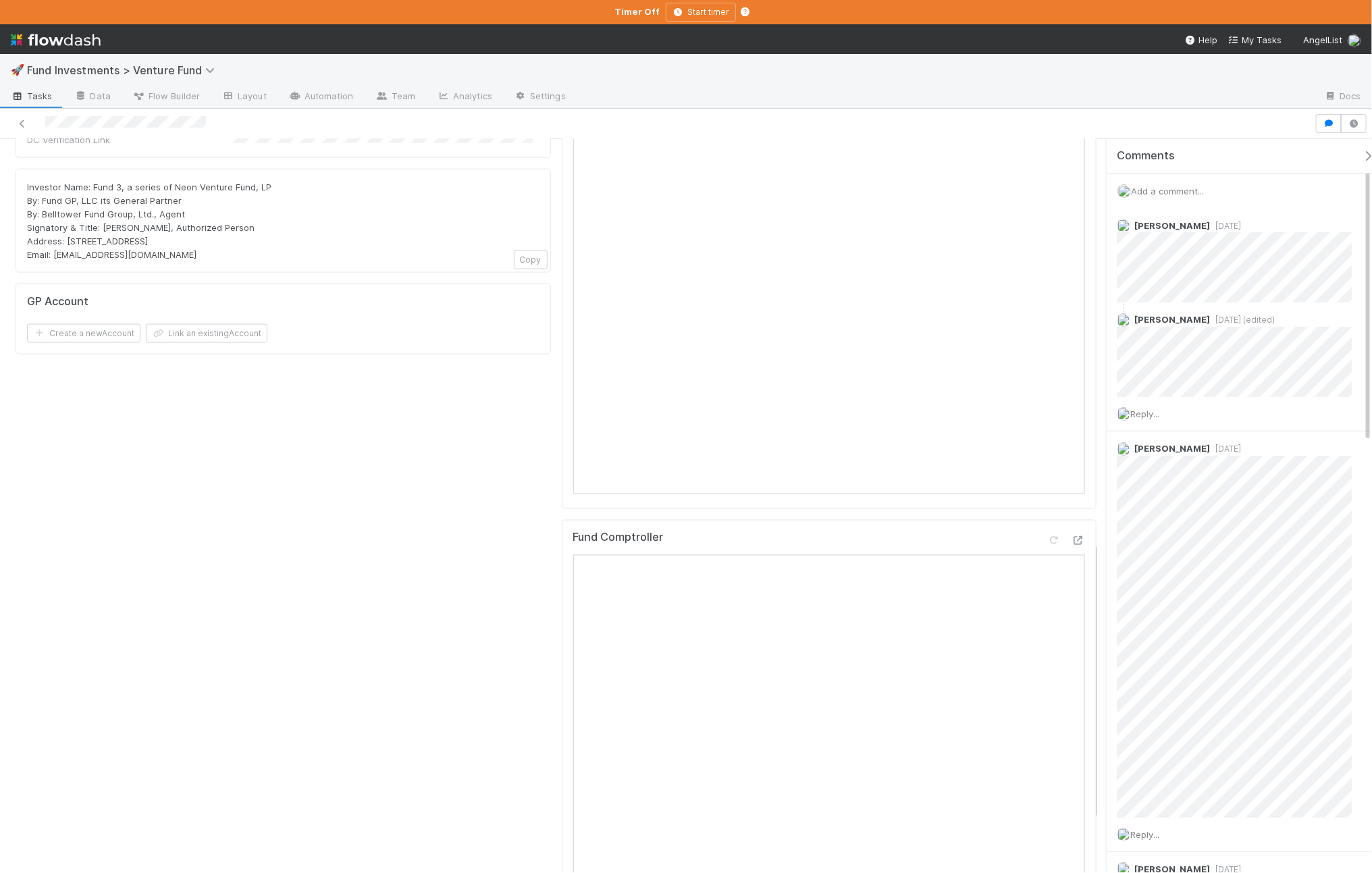
scroll to position [1203, 0]
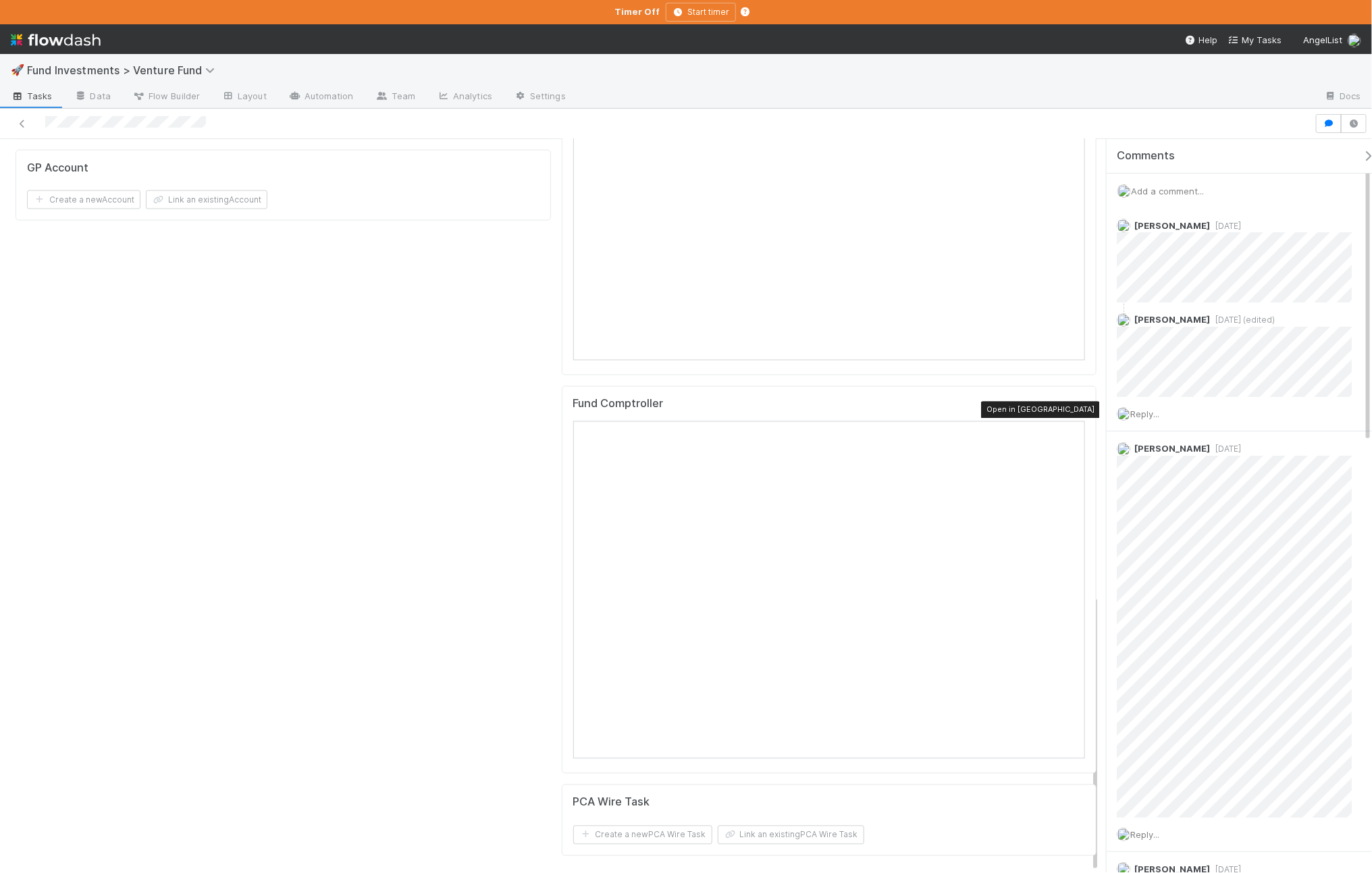
click at [1072, 403] on icon at bounding box center [1078, 408] width 14 height 9
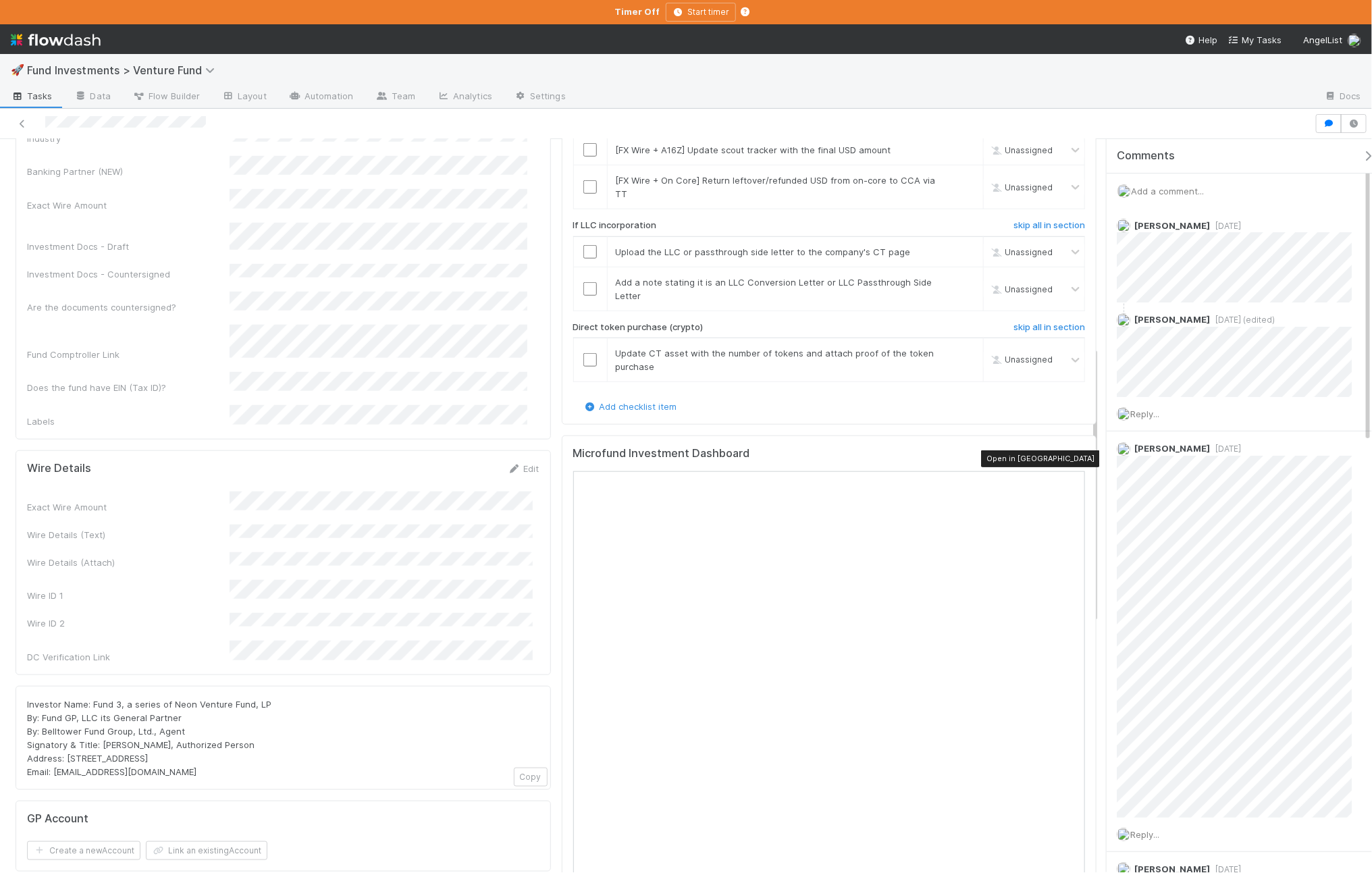
click at [1072, 457] on icon at bounding box center [1078, 457] width 14 height 9
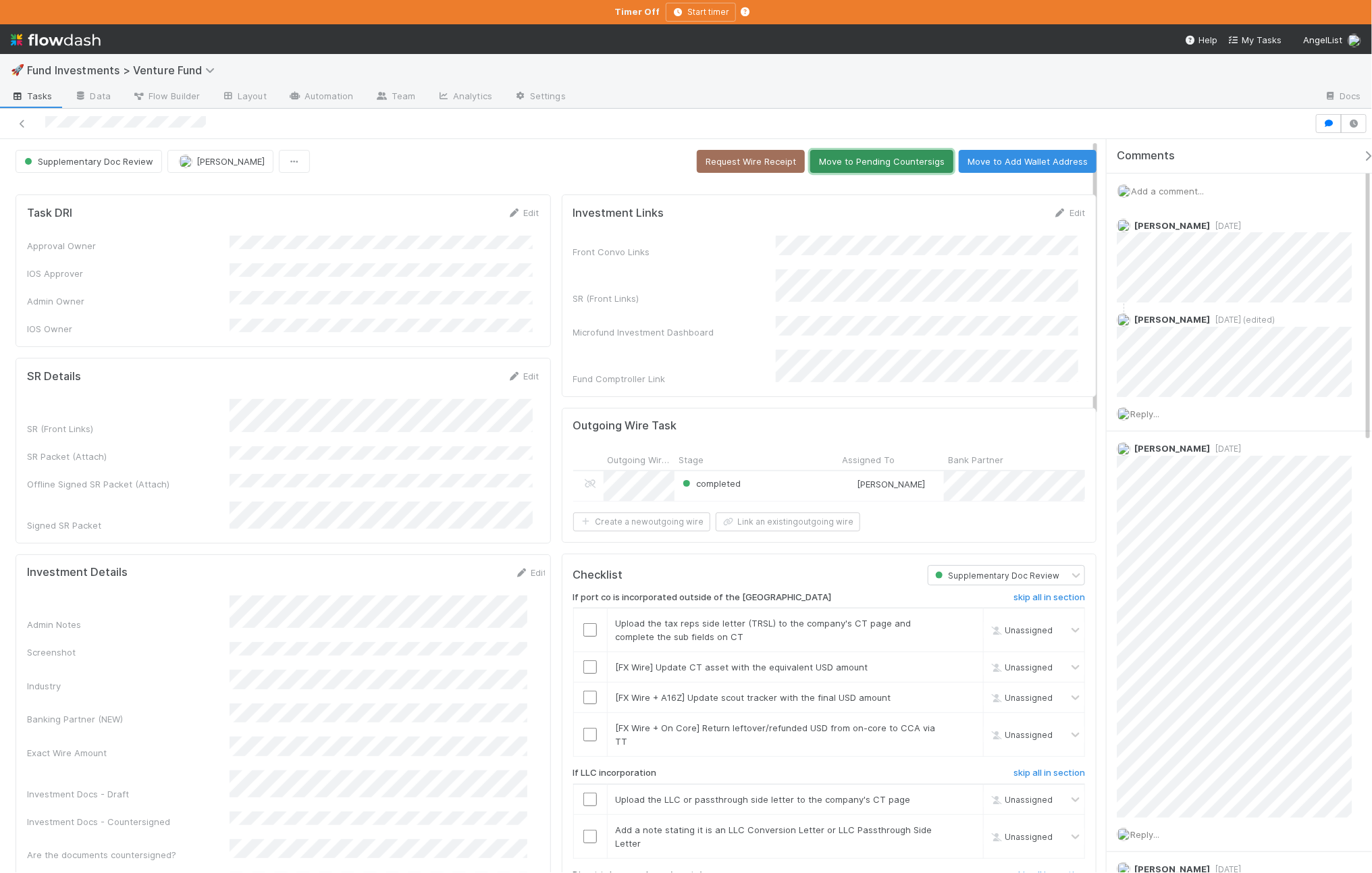
click at [860, 159] on button "Move to Pending Countersigs" at bounding box center [882, 161] width 143 height 23
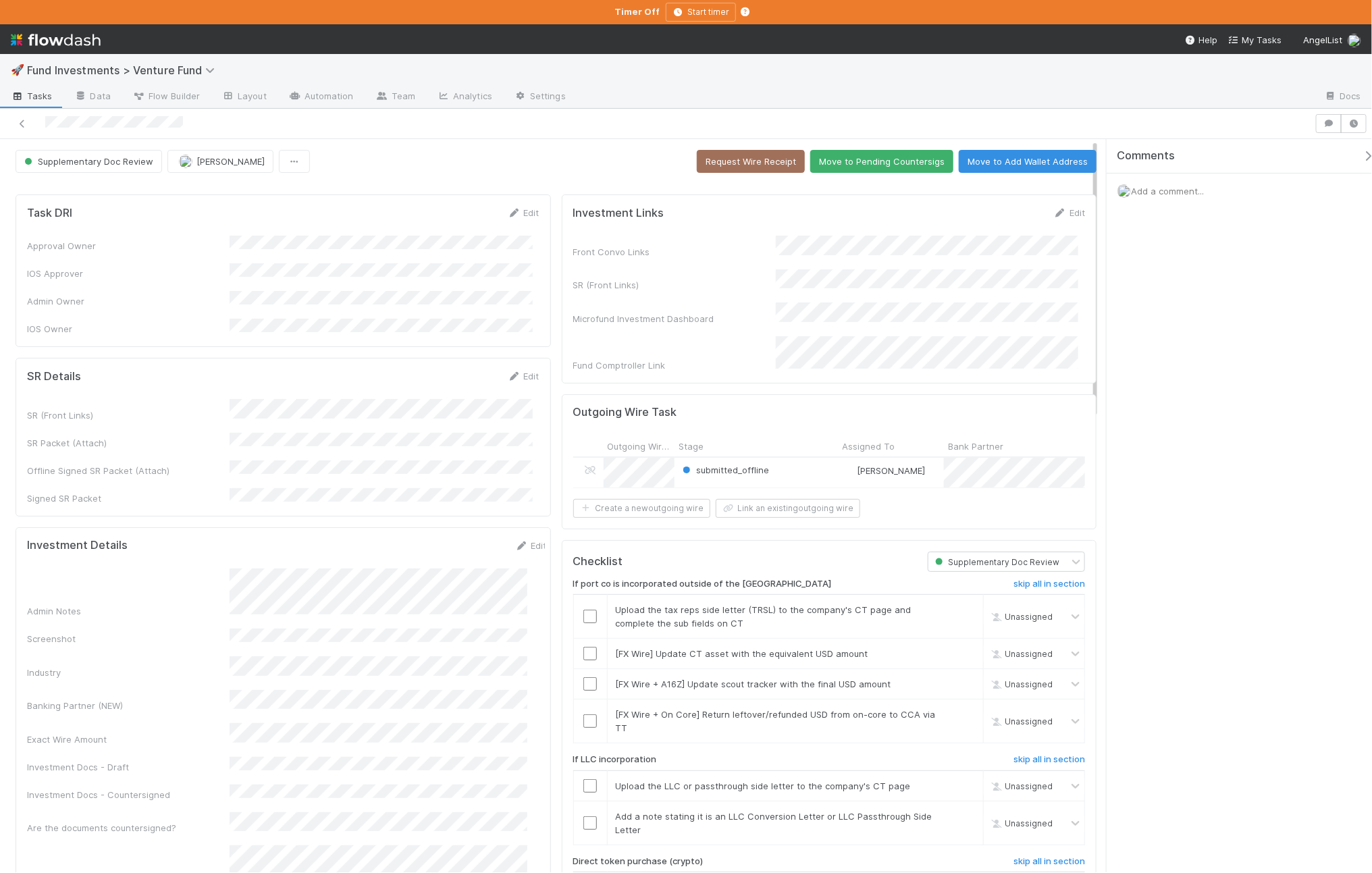
click at [515, 539] on div "Edit" at bounding box center [531, 545] width 32 height 14
click at [515, 540] on link "Edit" at bounding box center [531, 545] width 32 height 11
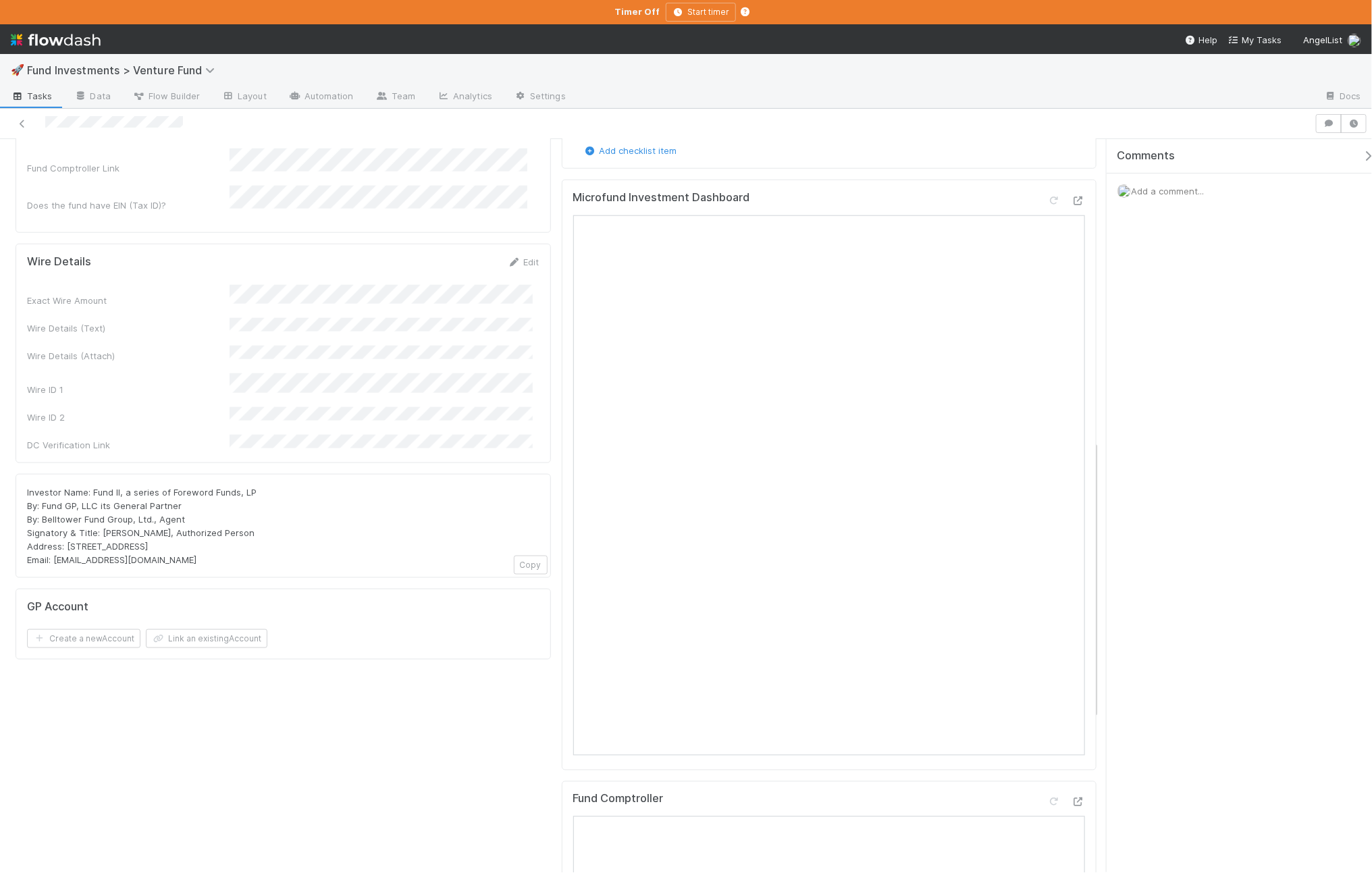
scroll to position [197, 0]
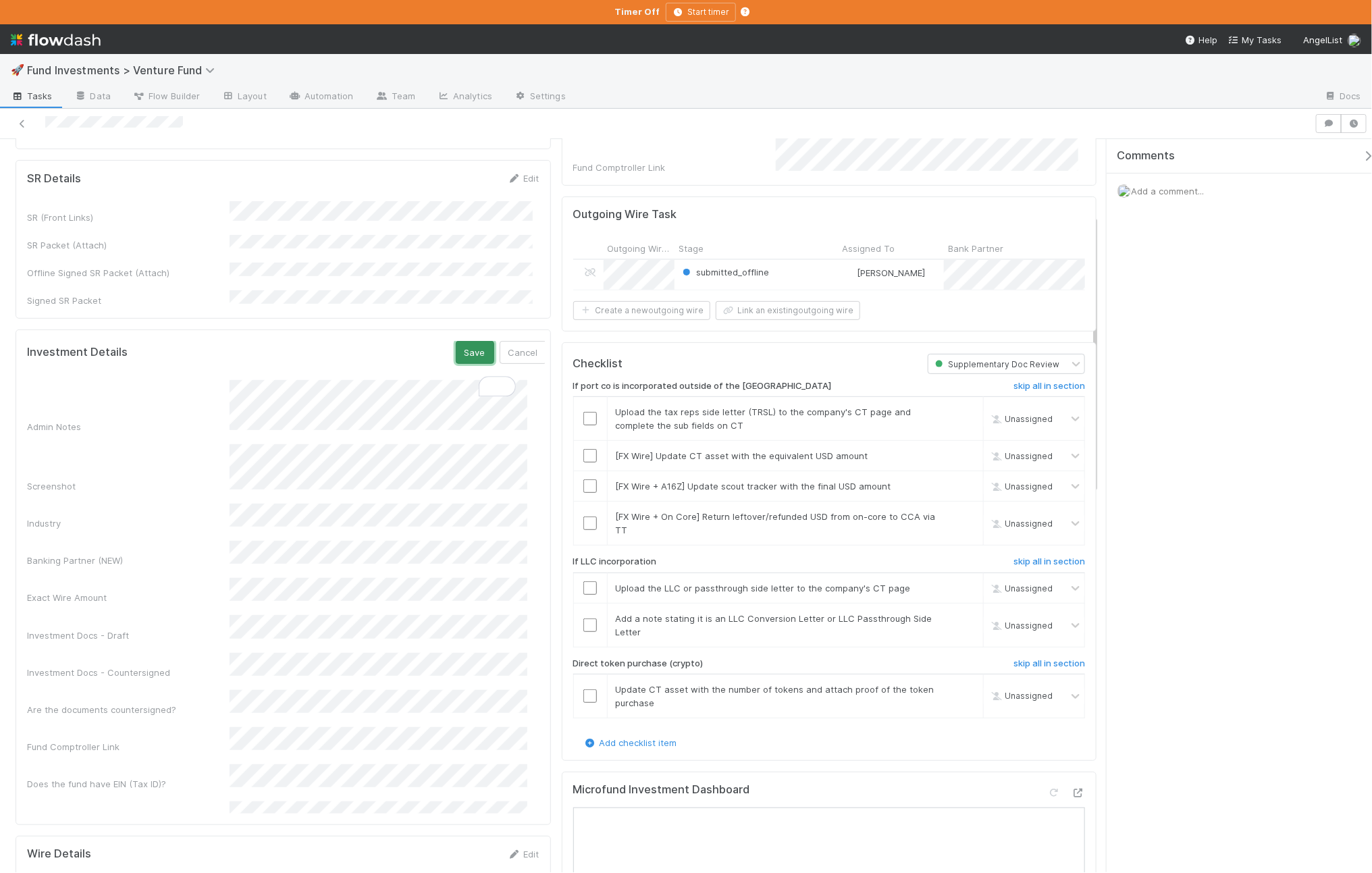
click at [457, 341] on button "Save" at bounding box center [475, 352] width 39 height 23
click at [1072, 791] on icon at bounding box center [1078, 793] width 14 height 9
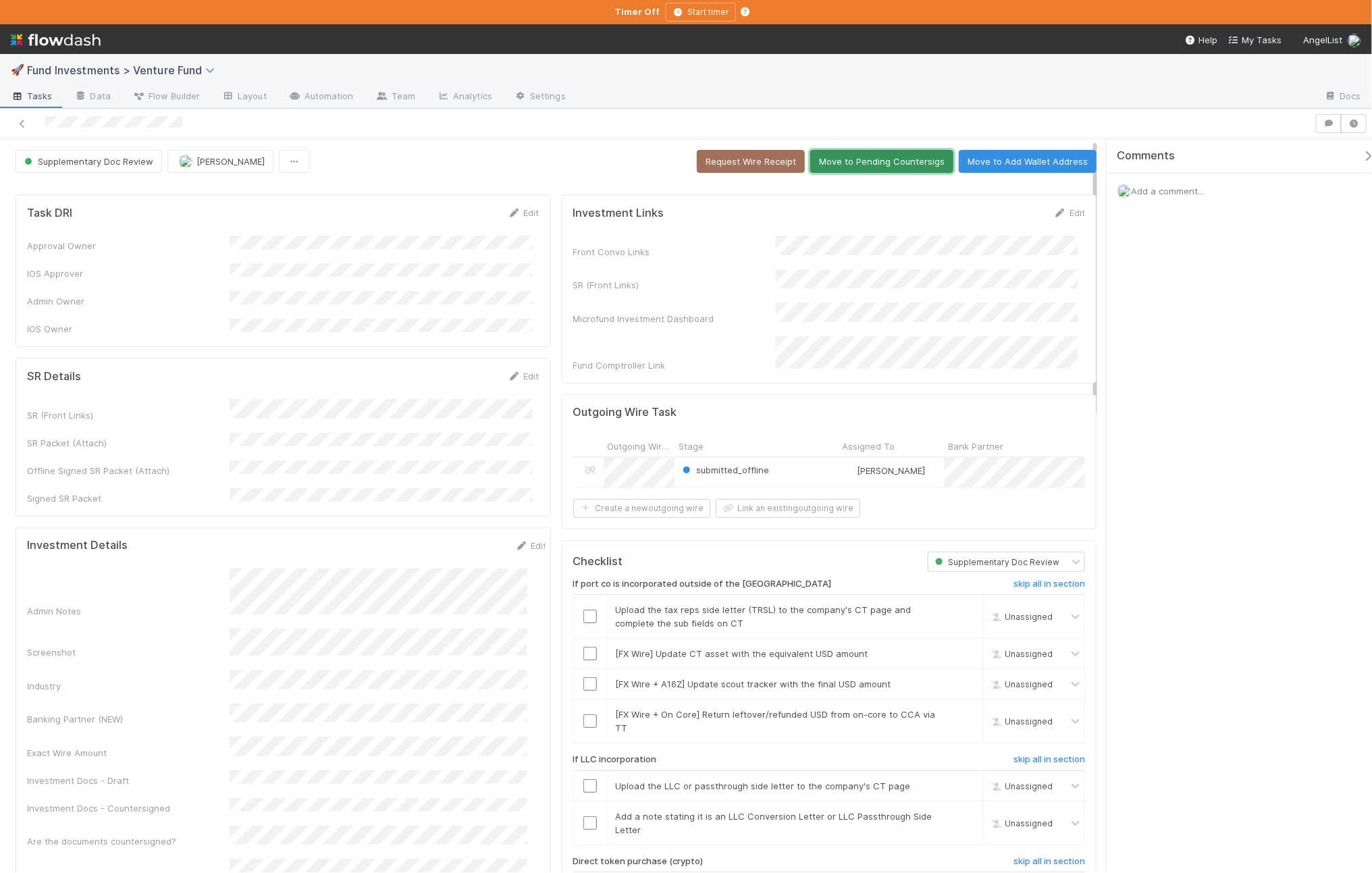
click at [847, 170] on button "Move to Pending Countersigs" at bounding box center [882, 161] width 143 height 23
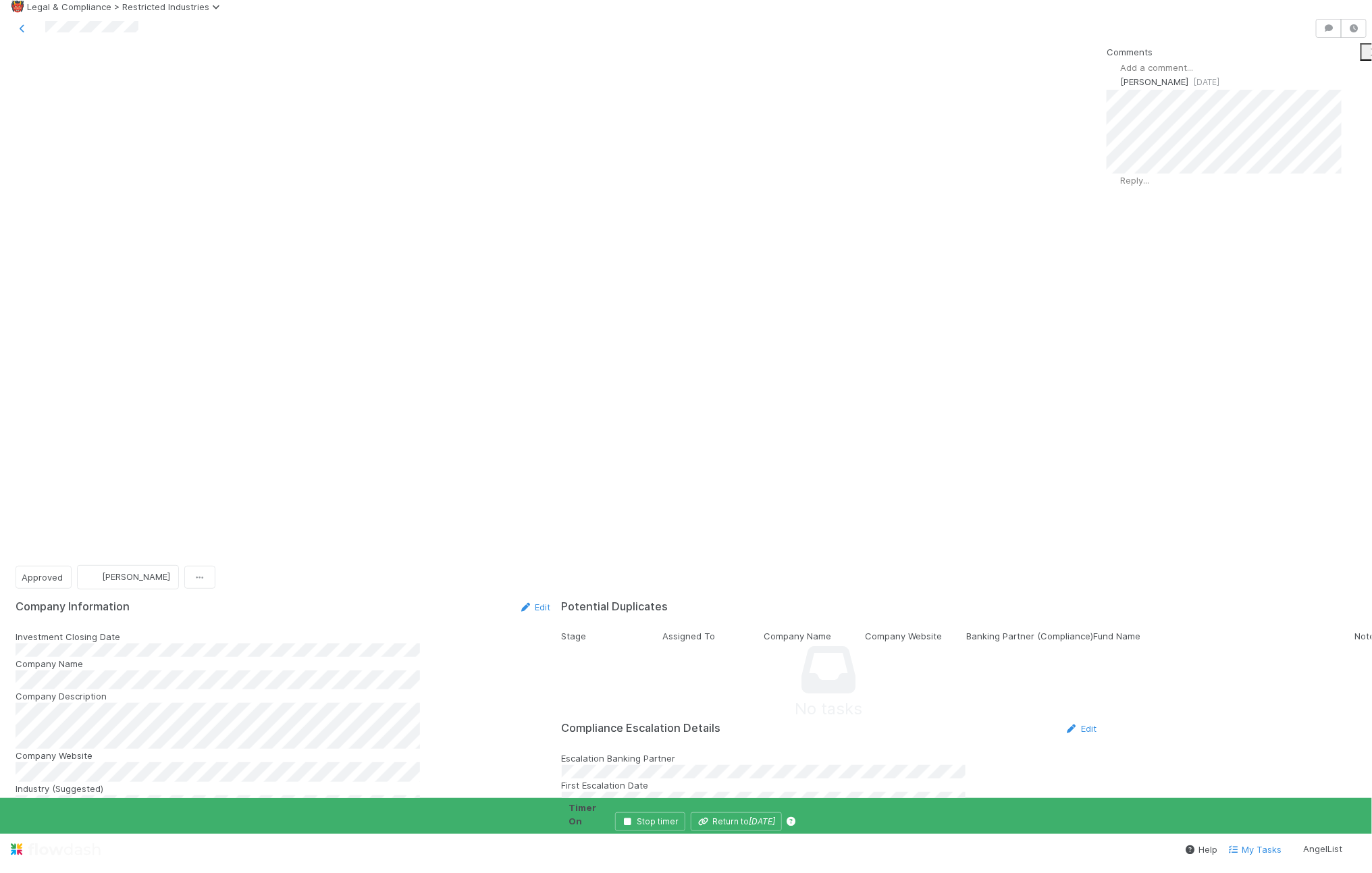
scroll to position [360, 0]
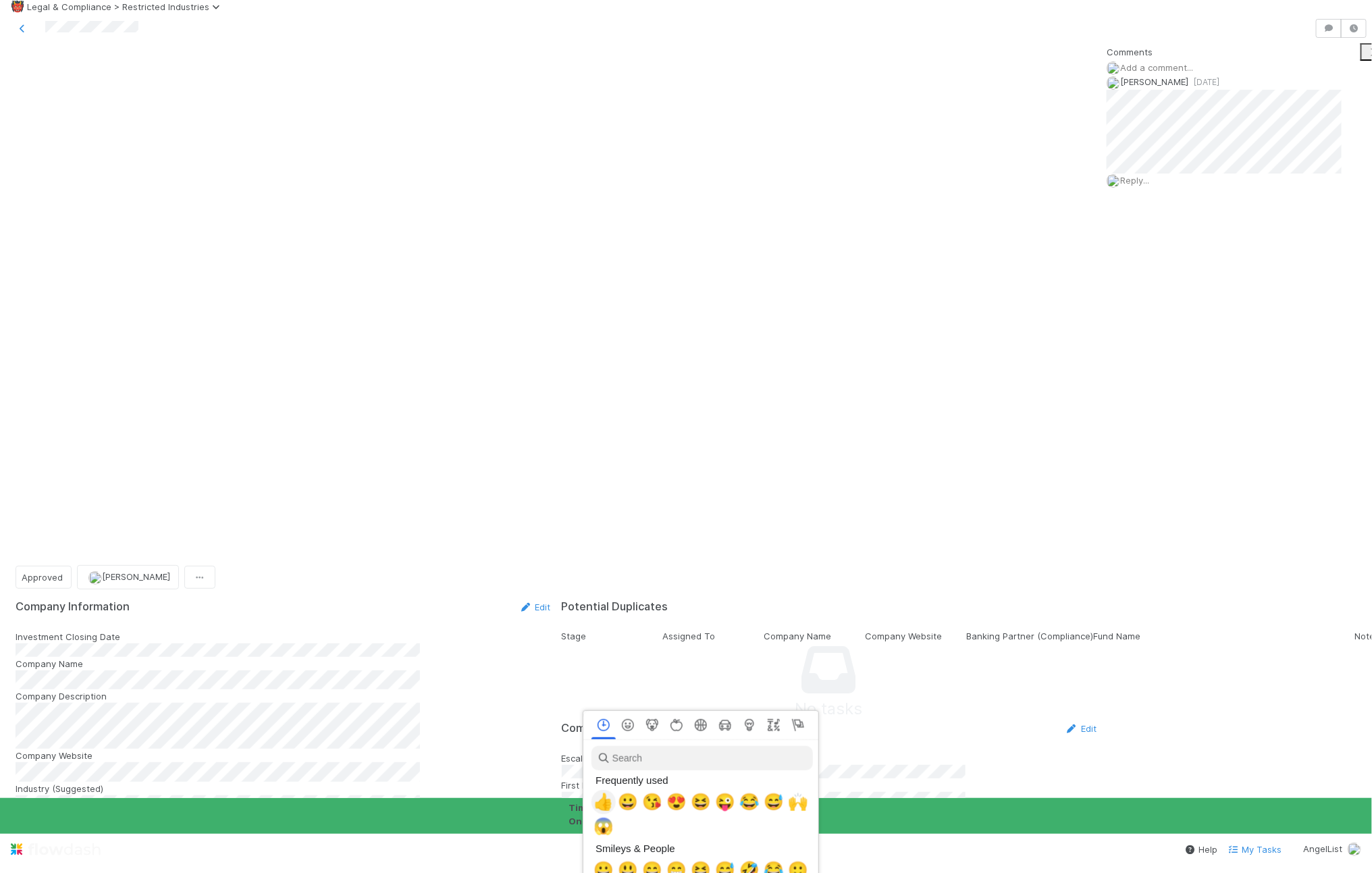
scroll to position [0, 7]
click at [785, 801] on span "🙌" at bounding box center [795, 801] width 20 height 19
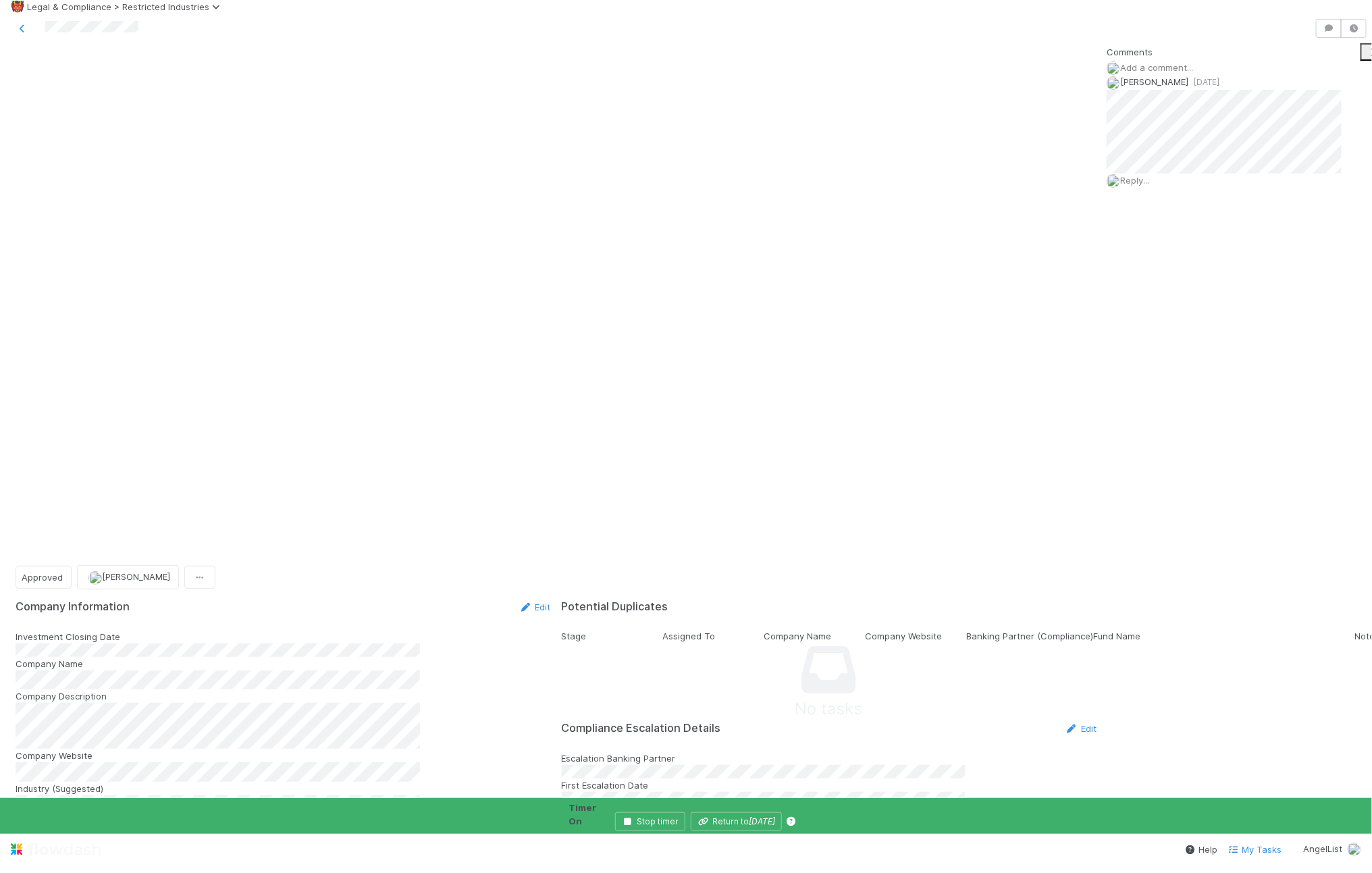
scroll to position [0, 0]
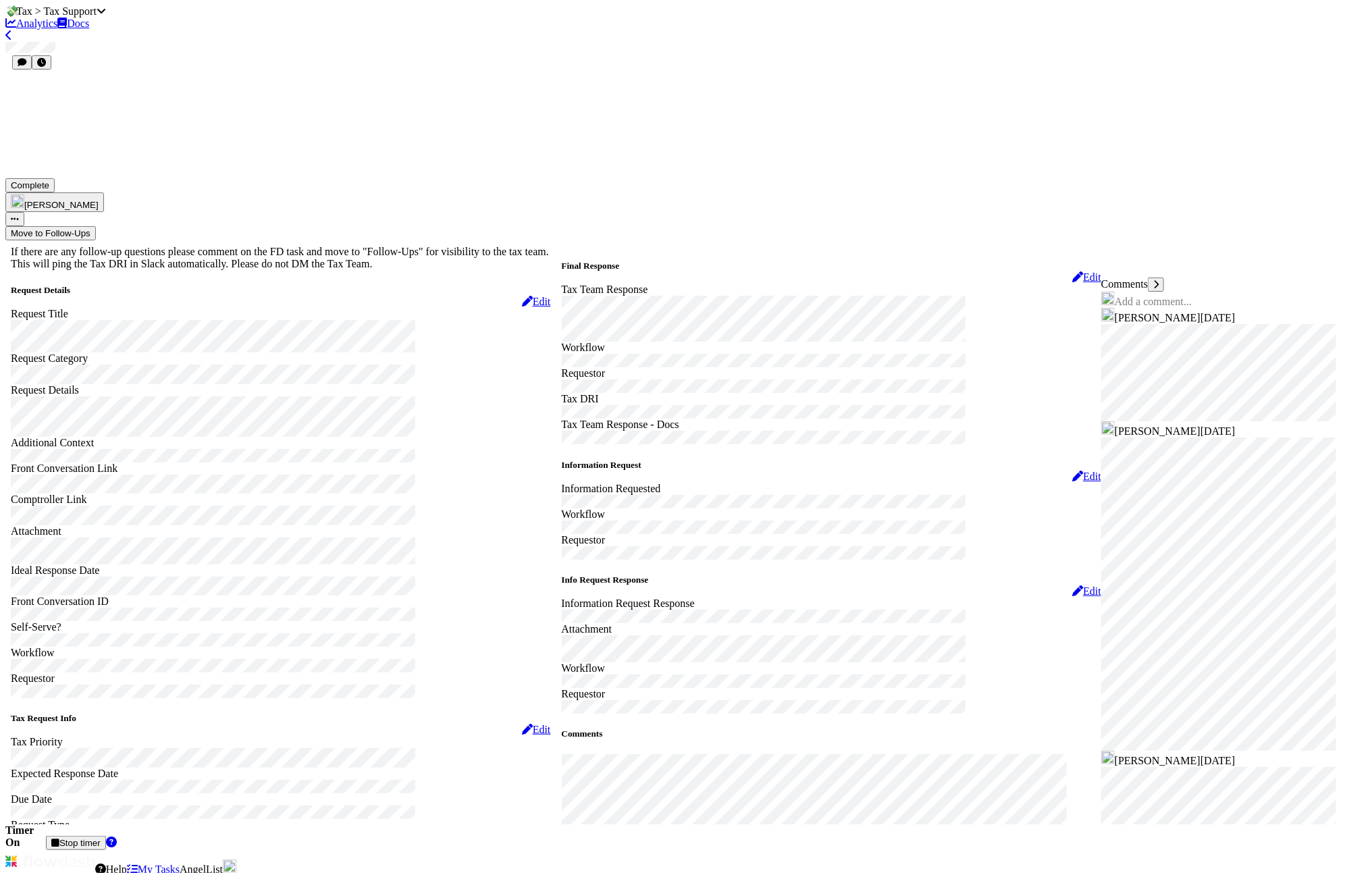
scroll to position [24, 0]
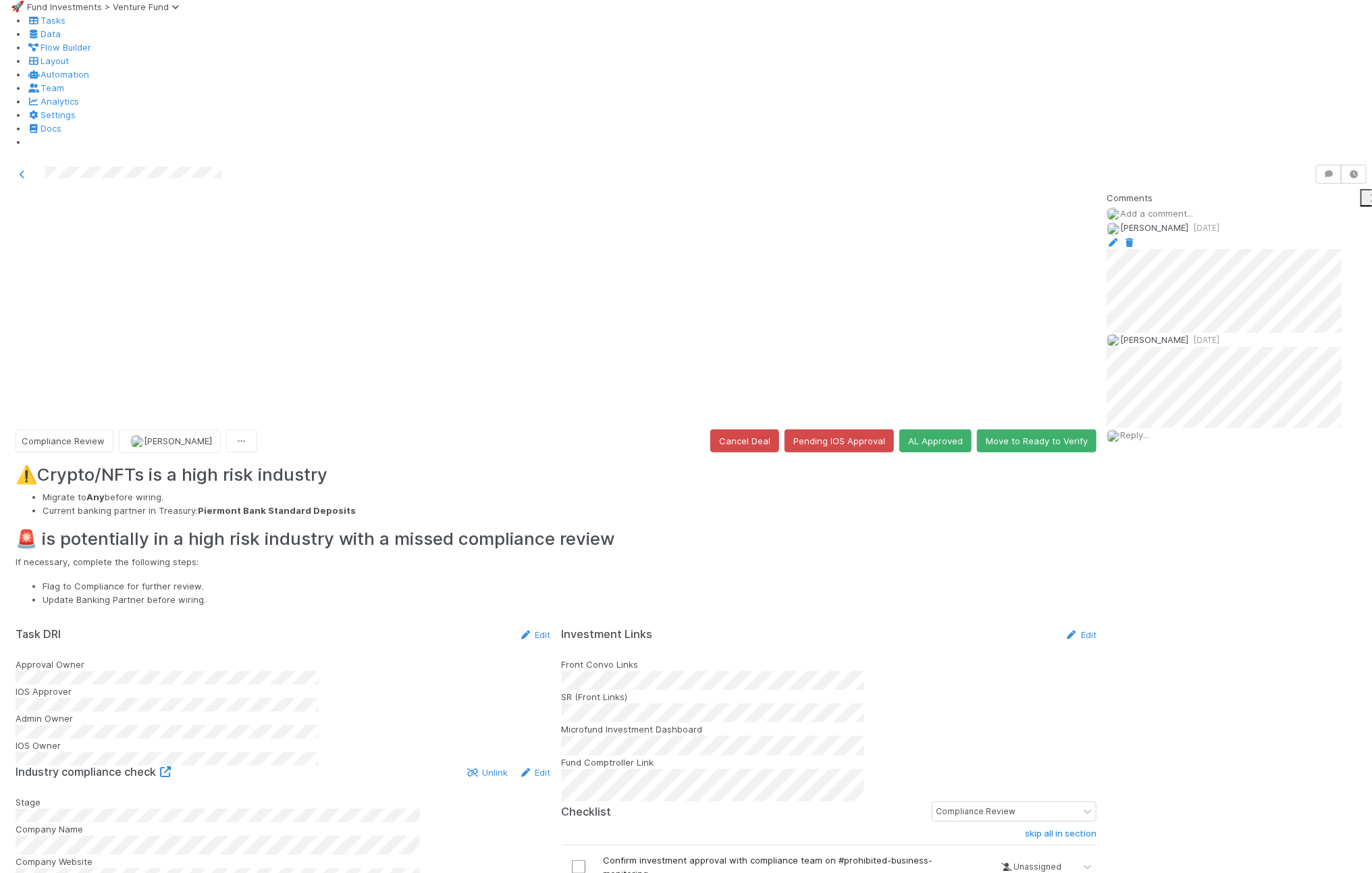
scroll to position [493, 0]
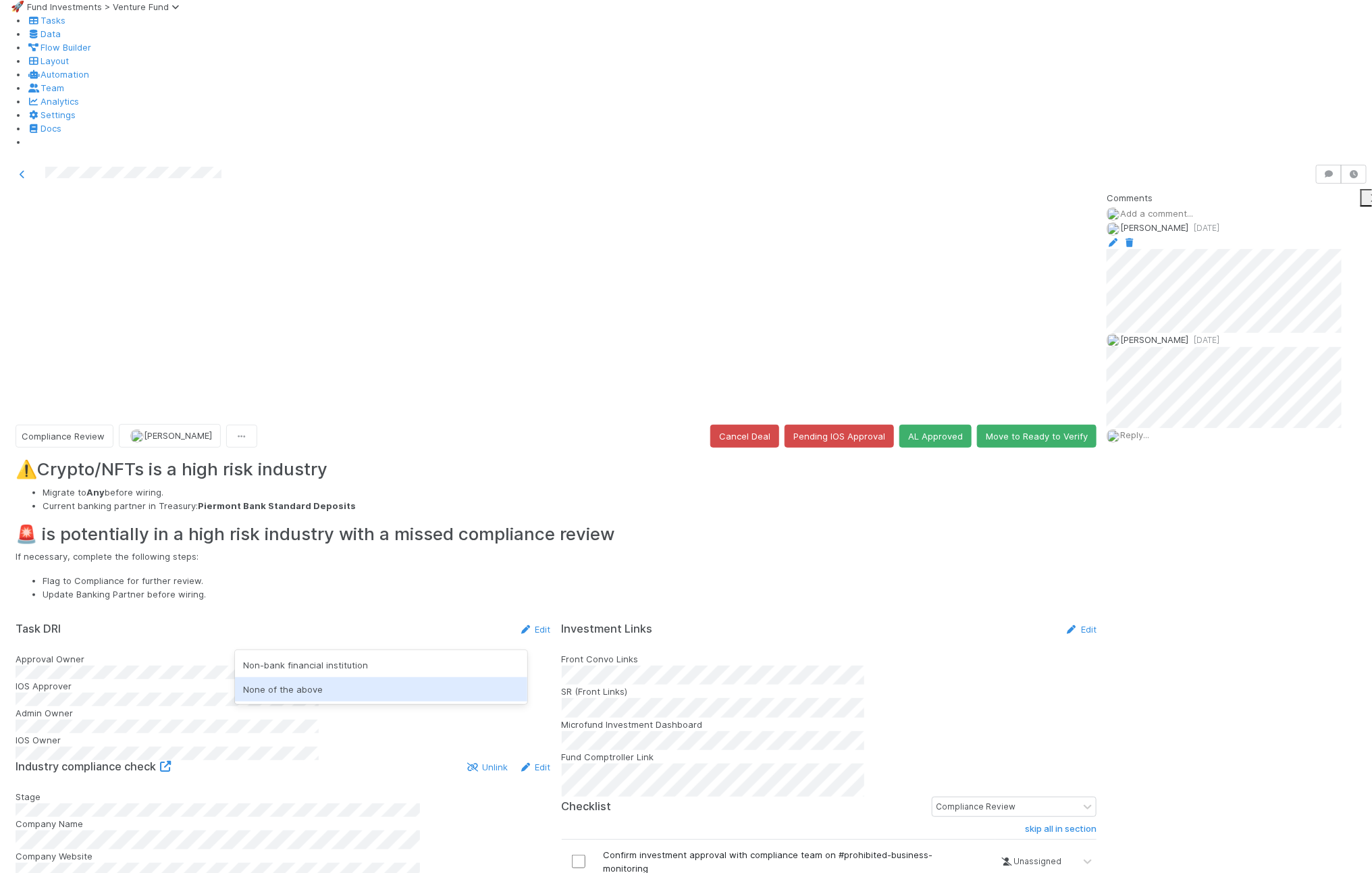
scroll to position [0, 0]
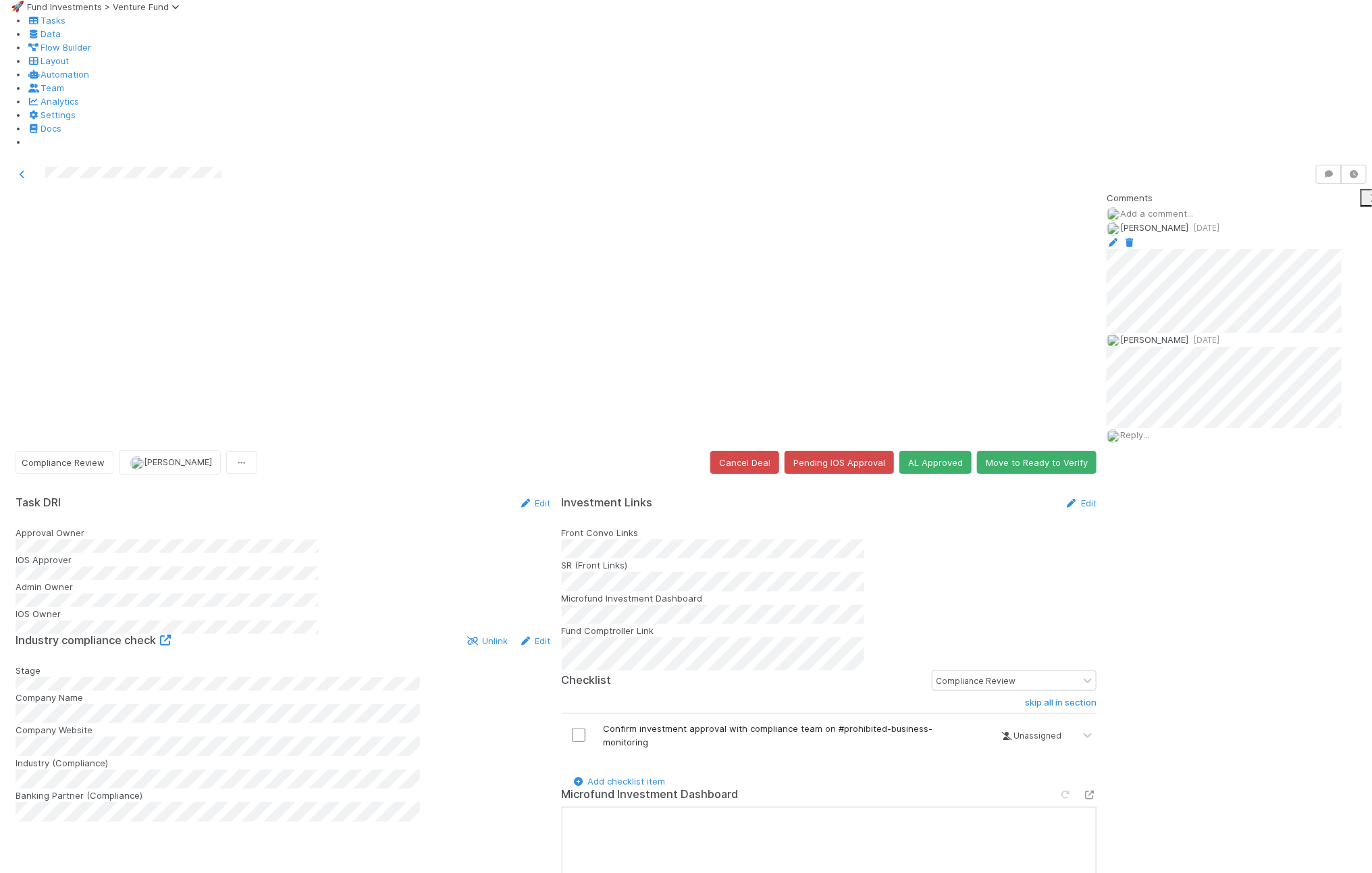
scroll to position [1, 0]
click at [1097, 437] on span "Reply..." at bounding box center [1135, 435] width 29 height 11
click at [1097, 528] on span "[PERSON_NAME]" at bounding box center [1331, 522] width 68 height 11
click at [1097, 632] on button "Add Reply" at bounding box center [1136, 624] width 60 height 23
click at [909, 451] on button "AL Approved" at bounding box center [935, 462] width 73 height 23
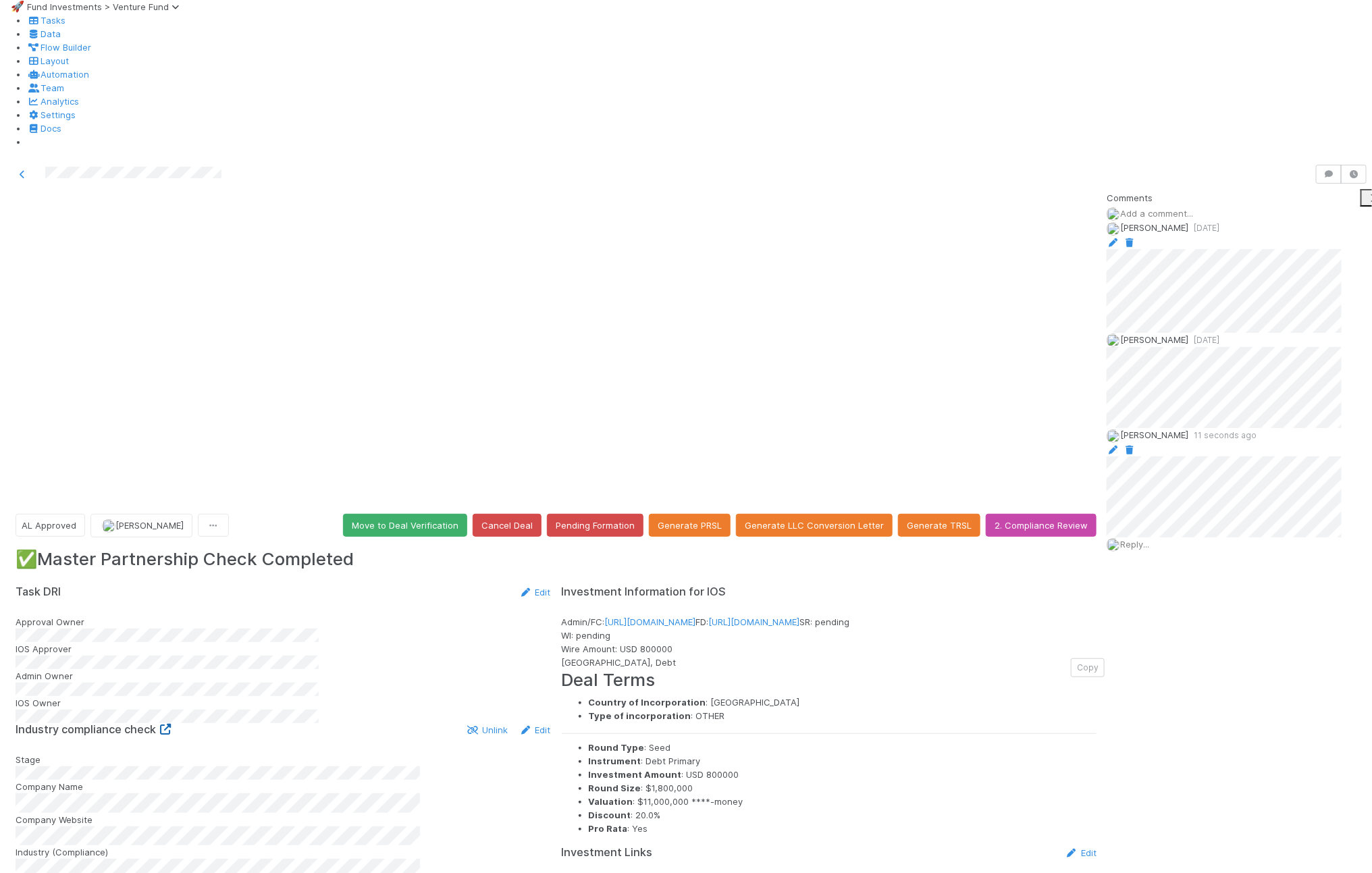
click at [172, 698] on icon at bounding box center [165, 729] width 14 height 11
